Goal: Task Accomplishment & Management: Use online tool/utility

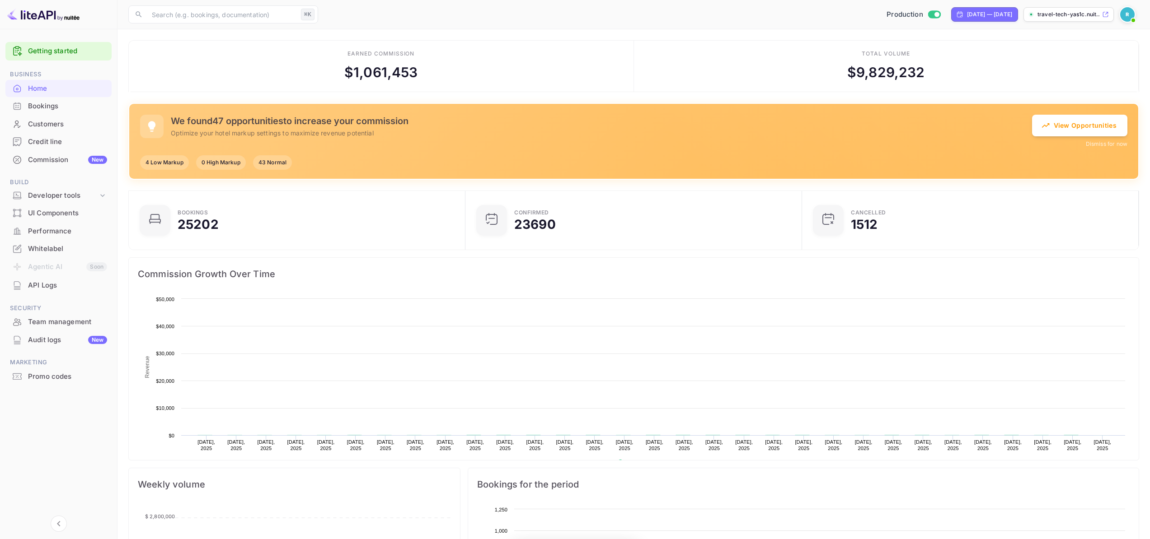
scroll to position [7, 7]
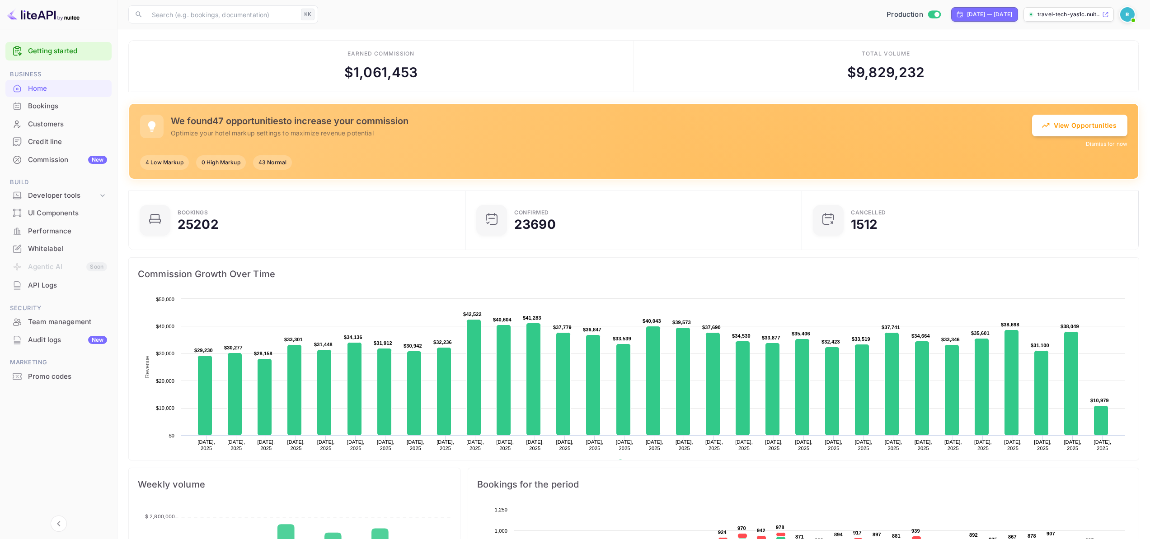
click at [1097, 146] on button "Dismiss for now" at bounding box center [1107, 144] width 42 height 8
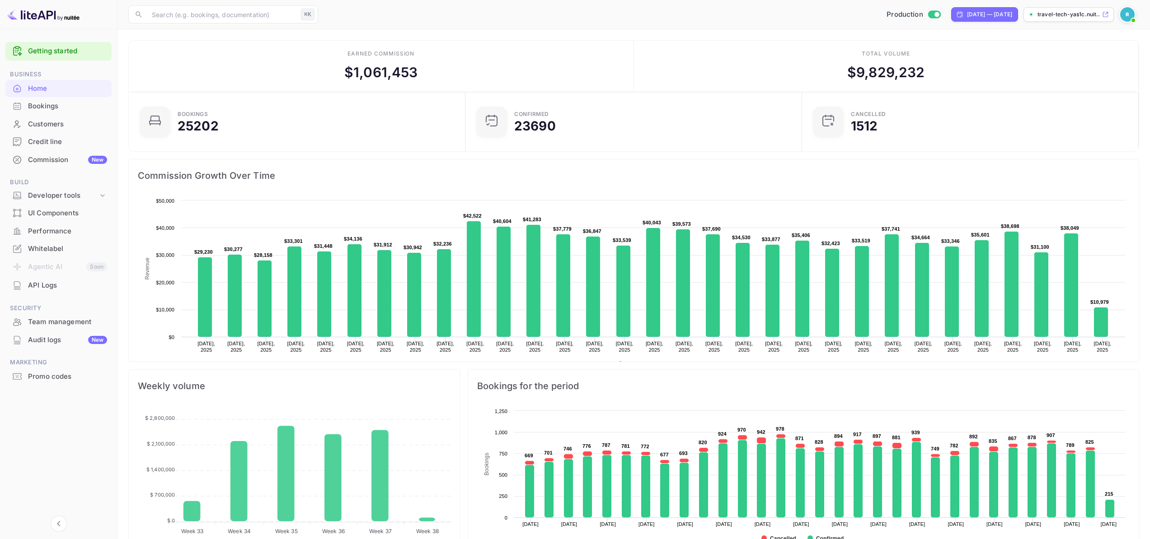
click at [57, 156] on div "Commission New" at bounding box center [67, 160] width 79 height 10
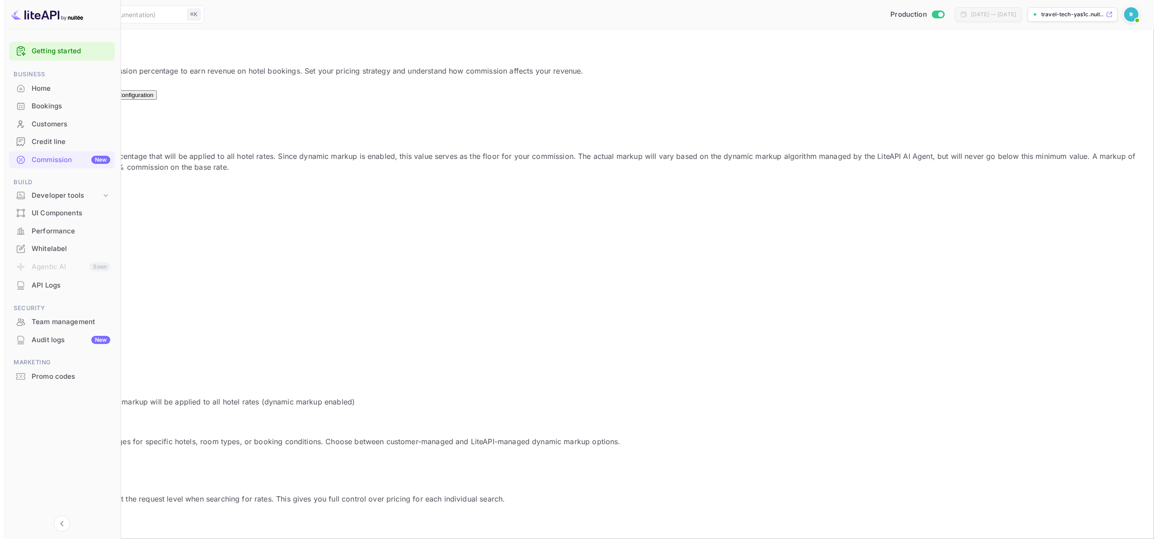
scroll to position [154, 636]
click at [94, 94] on div "Optimizations New" at bounding box center [75, 92] width 37 height 14
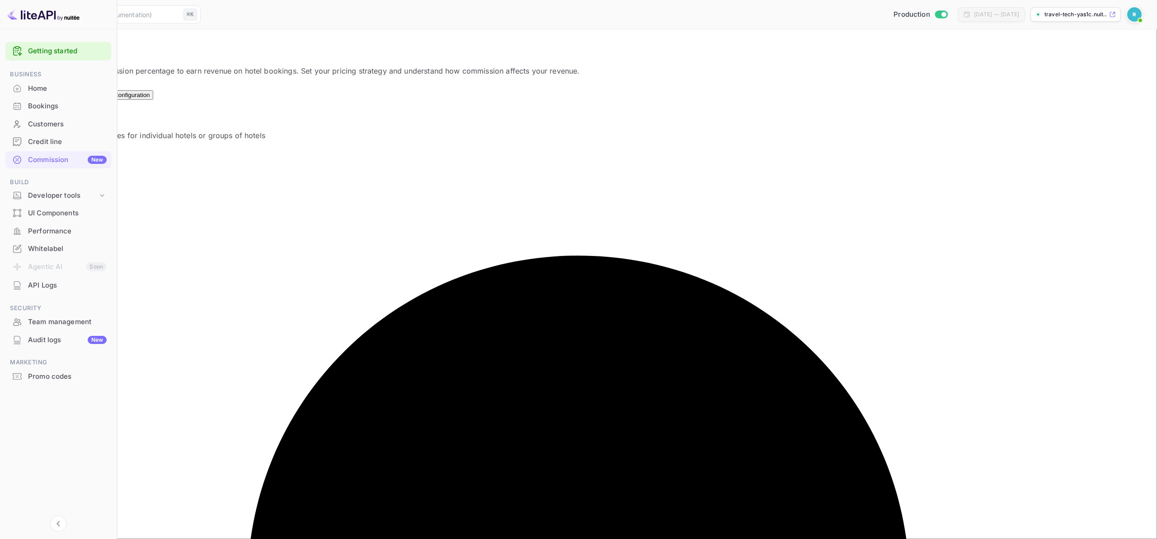
click at [64, 148] on button "Add new rule" at bounding box center [37, 154] width 53 height 13
paste textarea "lp100097,lp1002a7,lp100505,lp10051e,lp10064d,lp1007cd,lp100972,lp100993,lp100a1…"
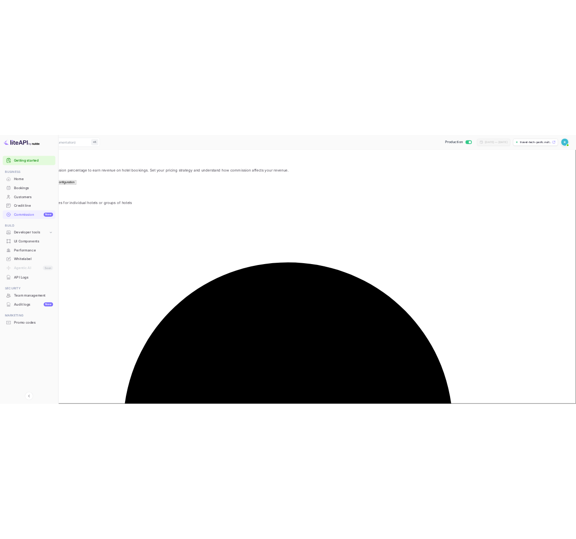
scroll to position [159351, 0]
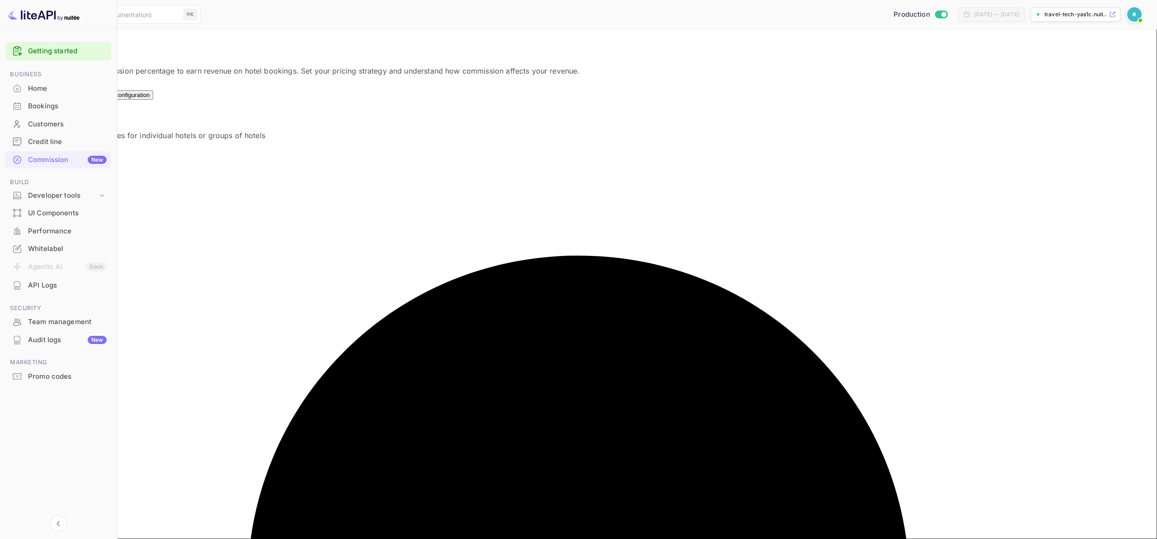
type textarea "lp100097,lp1002a7,lp100505,lp10051e,lp10064d,lp1007cd,lp100972,lp100993,lp100a1…"
click at [471, 261] on input "Dynamic" at bounding box center [578, 269] width 1157 height 539
radio input "true"
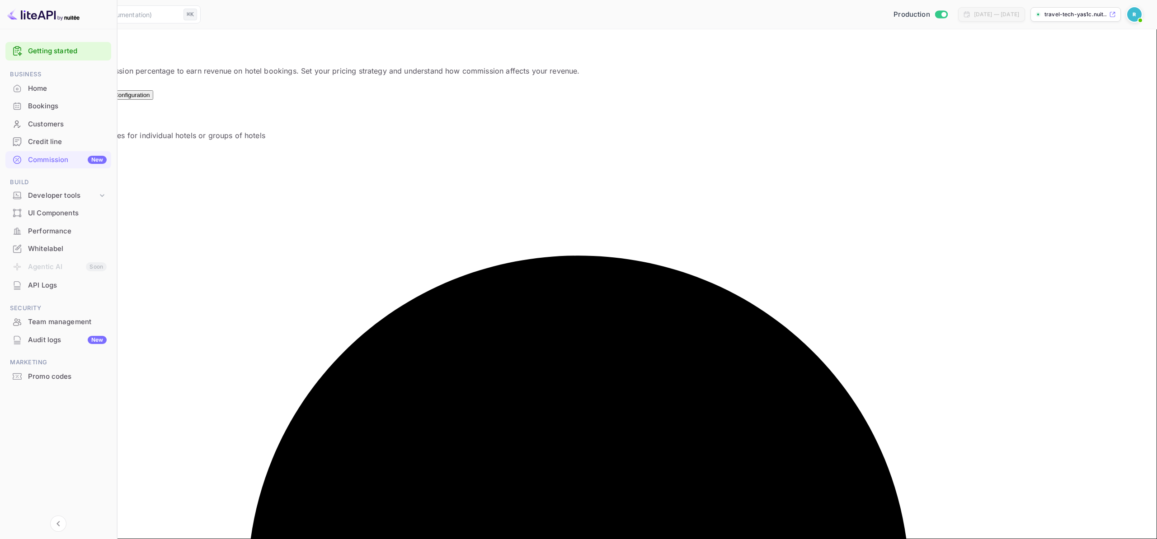
type input "100"
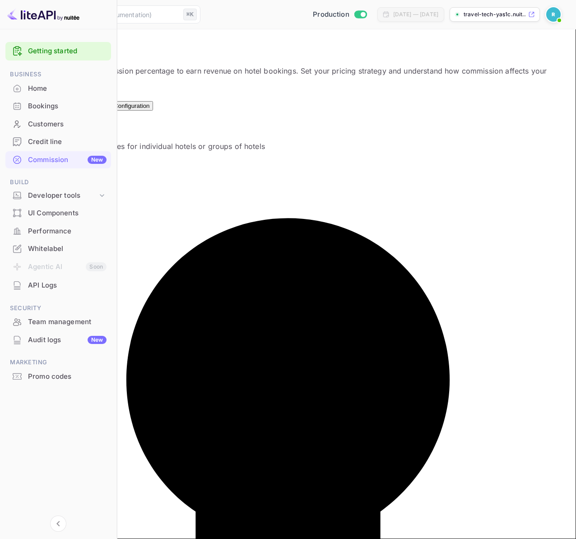
radio input "true"
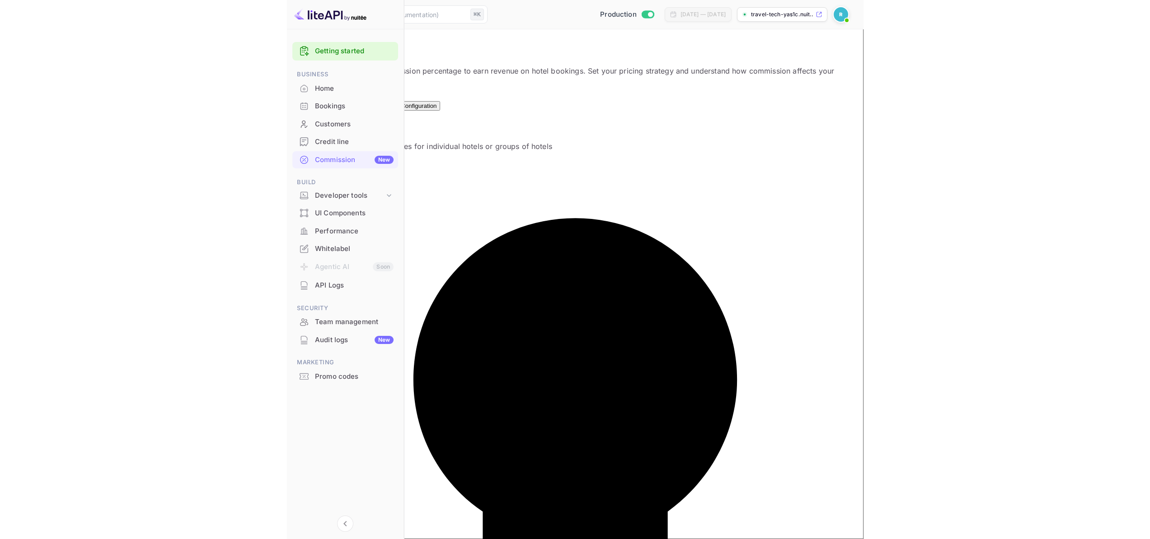
scroll to position [0, 0]
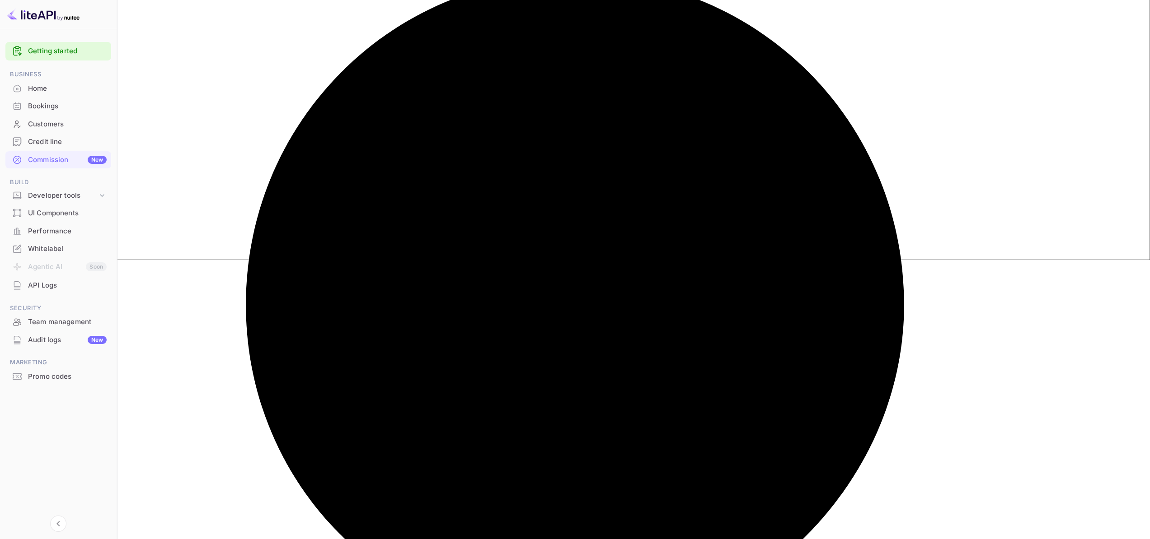
paste input "lp100097"
type input "lp100097"
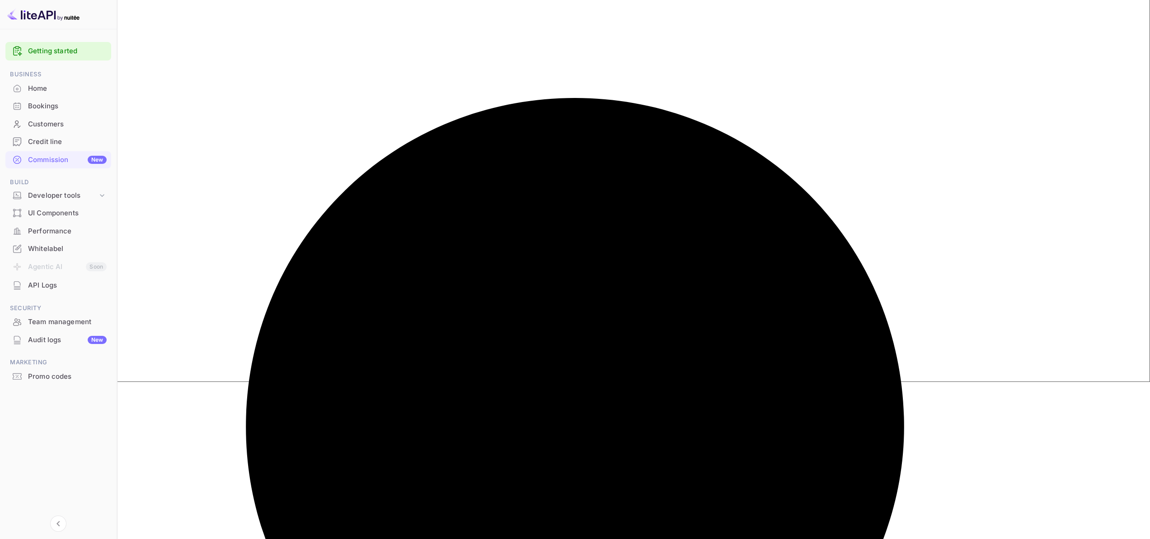
scroll to position [279, 0]
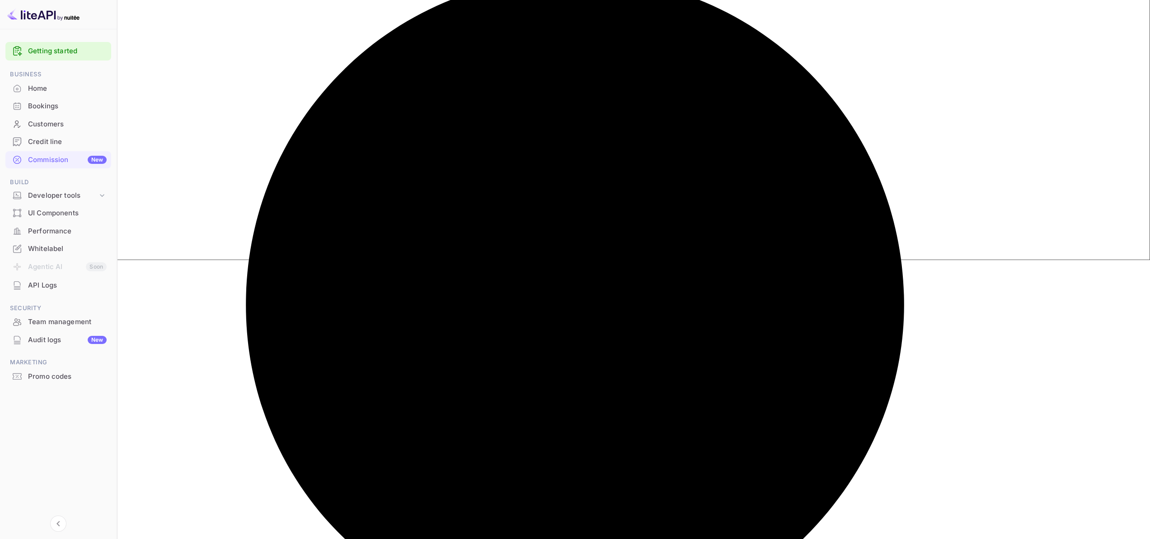
paste input "lp100a15"
type input "lp100a15"
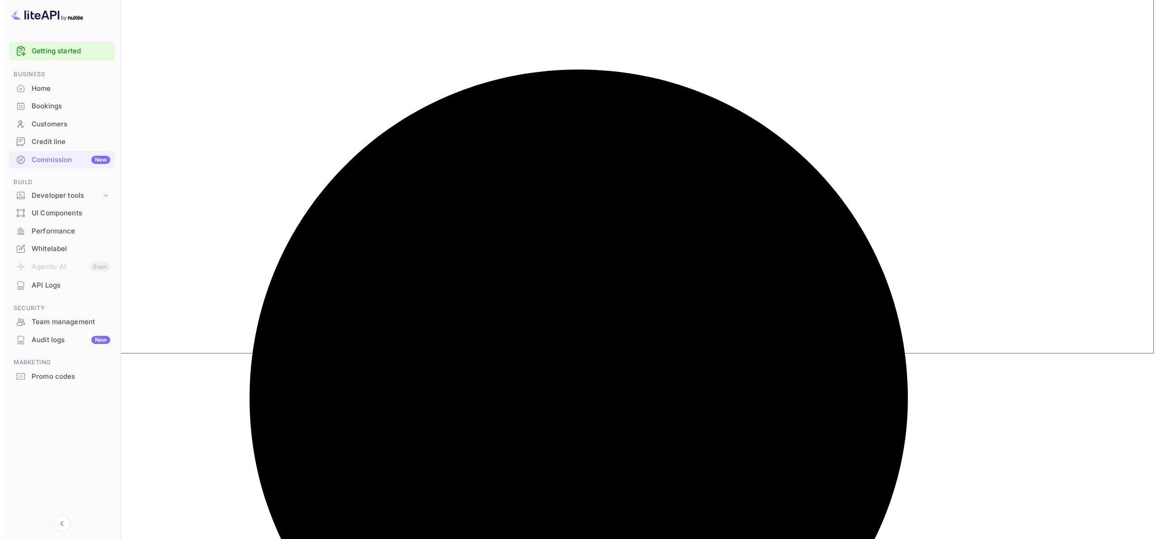
scroll to position [0, 0]
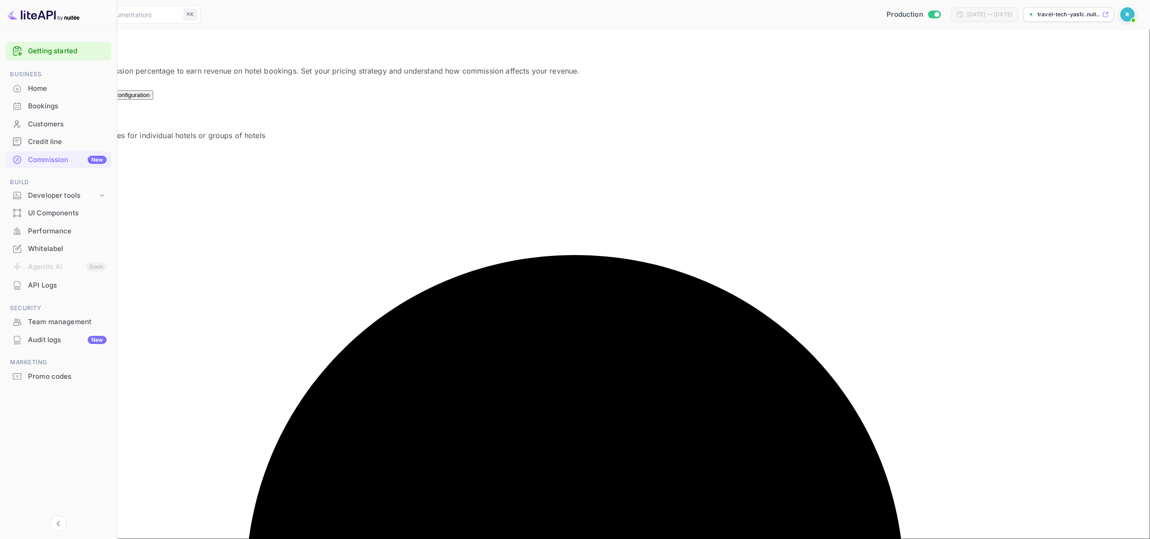
click at [64, 148] on button "Add new rule" at bounding box center [37, 154] width 53 height 13
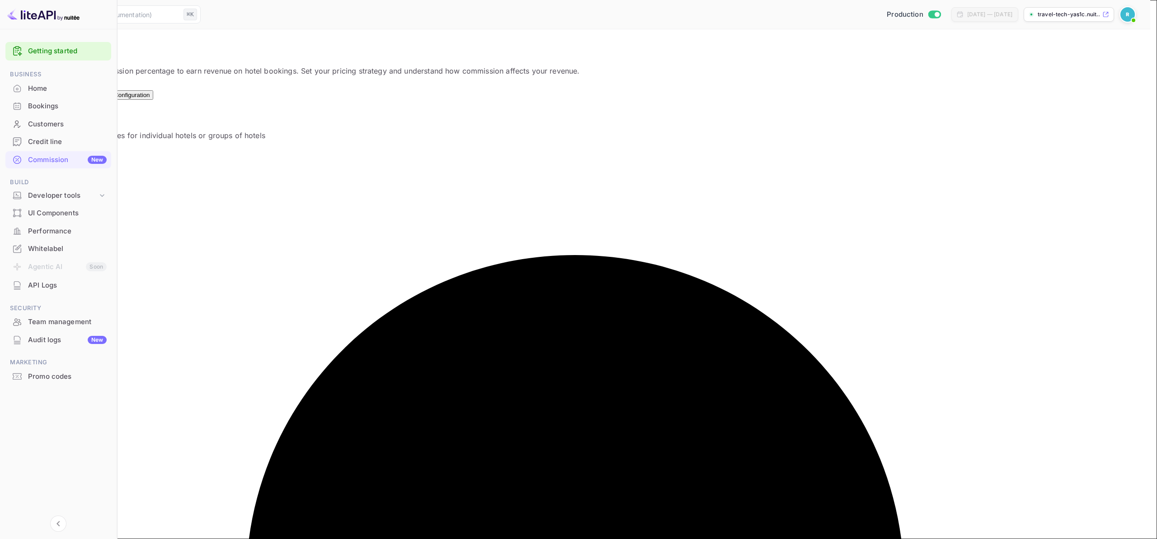
paste textarea "lp100097 lp1002a7 lp100505 lp10051e lp10064d lp1007cd lp100972 lp100993 lp100a1…"
type textarea "lp100097 lp1002a7 lp100505 lp10051e lp10064d lp1007cd lp100972 lp100993 lp100a1…"
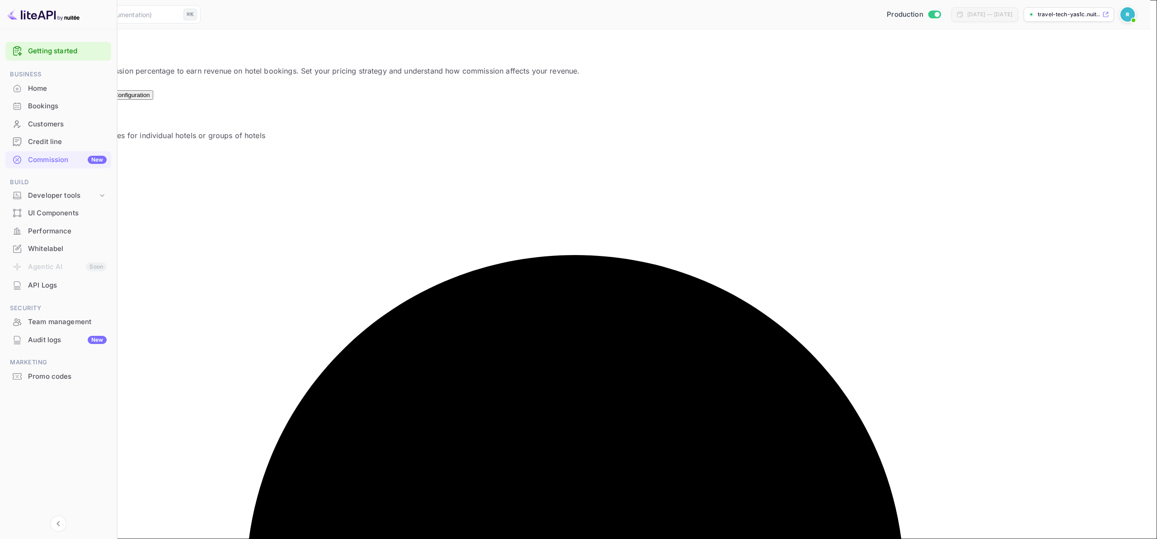
click at [471, 254] on input "Dynamic" at bounding box center [578, 269] width 1157 height 539
radio input "true"
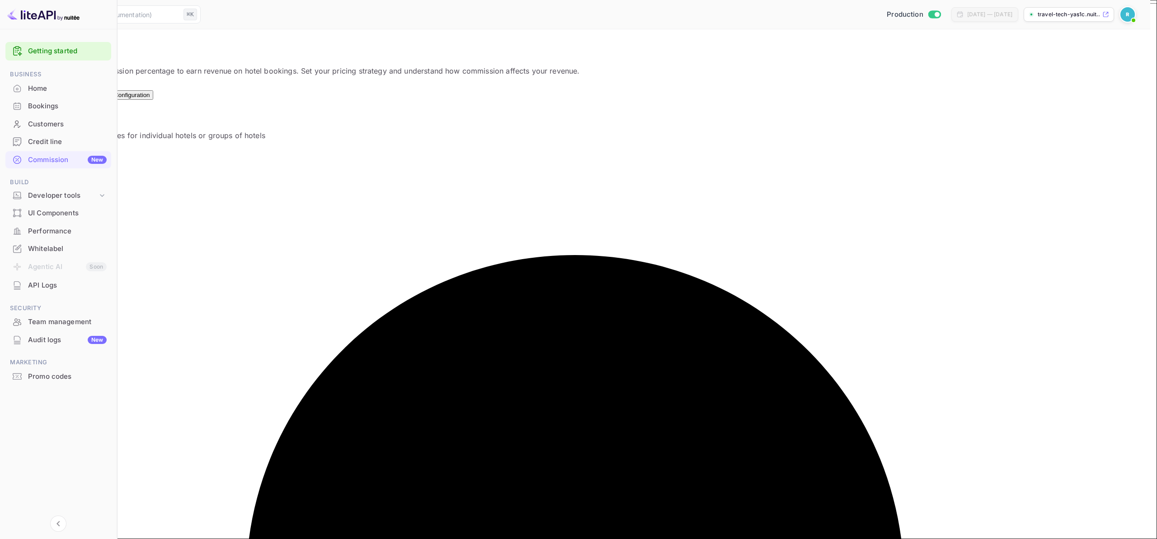
type input "100"
paste textarea "lp100097,lp1002a7,lp100505,lp10051e,lp10064d,lp1007cd,lp100972,lp100993,lp100a1…"
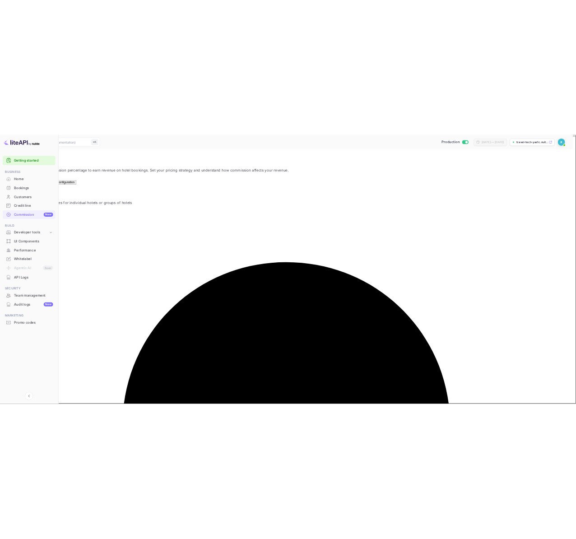
scroll to position [78787, 0]
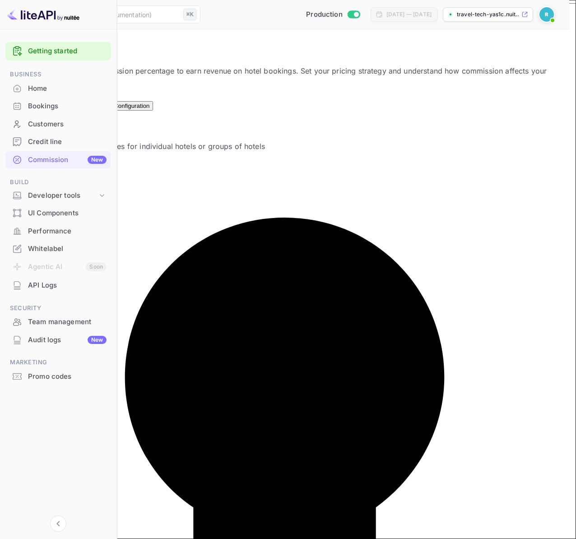
paste textarea "2056,lp102133,lp102136,lp102138,lp102166,lp10224f,lp102286,lp1022bc,lp1022ee,lp…"
type textarea "lp100097,lp1002a7,lp100505,lp10051e,lp10064d,lp1007cd,lp100972,lp100993,lp100a1…"
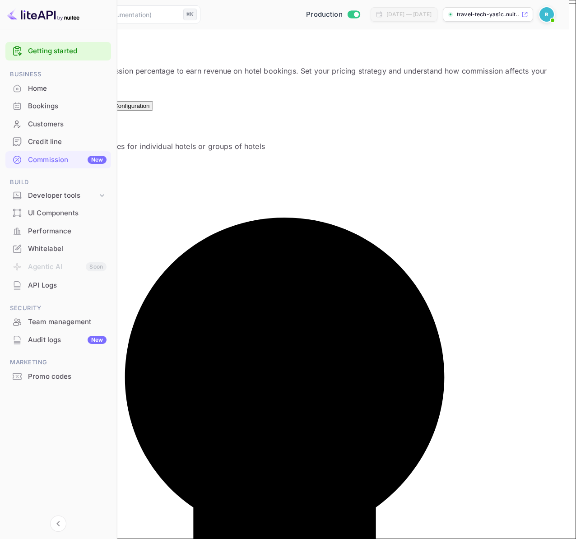
radio input "true"
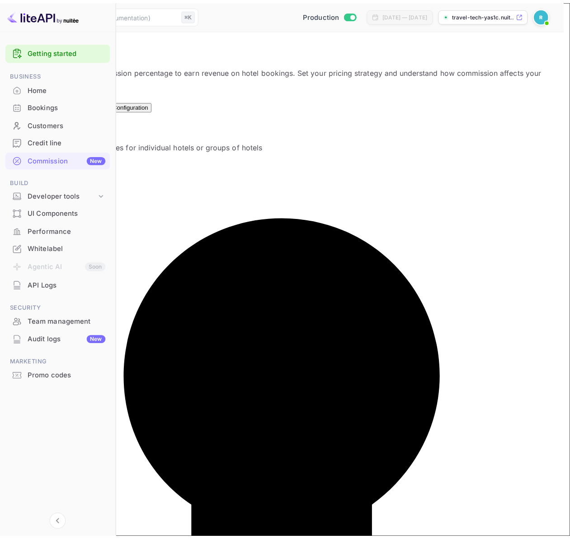
scroll to position [0, 0]
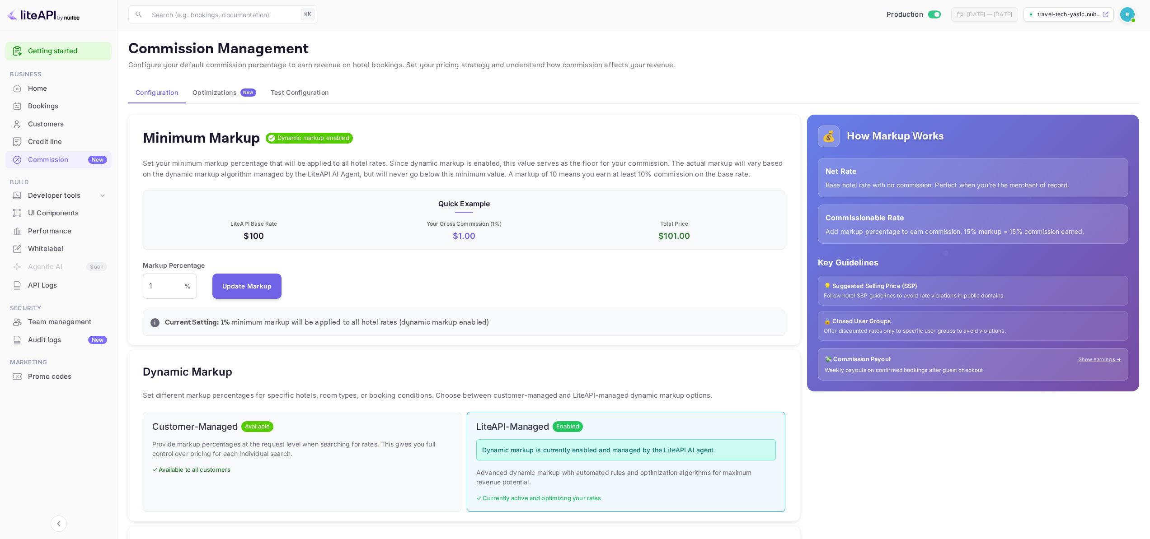
scroll to position [154, 636]
click at [239, 105] on div "Commission Management Configure your default commission percentage to earn reve…" at bounding box center [633, 426] width 1011 height 772
click at [239, 98] on button "Optimizations New" at bounding box center [224, 93] width 78 height 22
